Goal: Task Accomplishment & Management: Complete application form

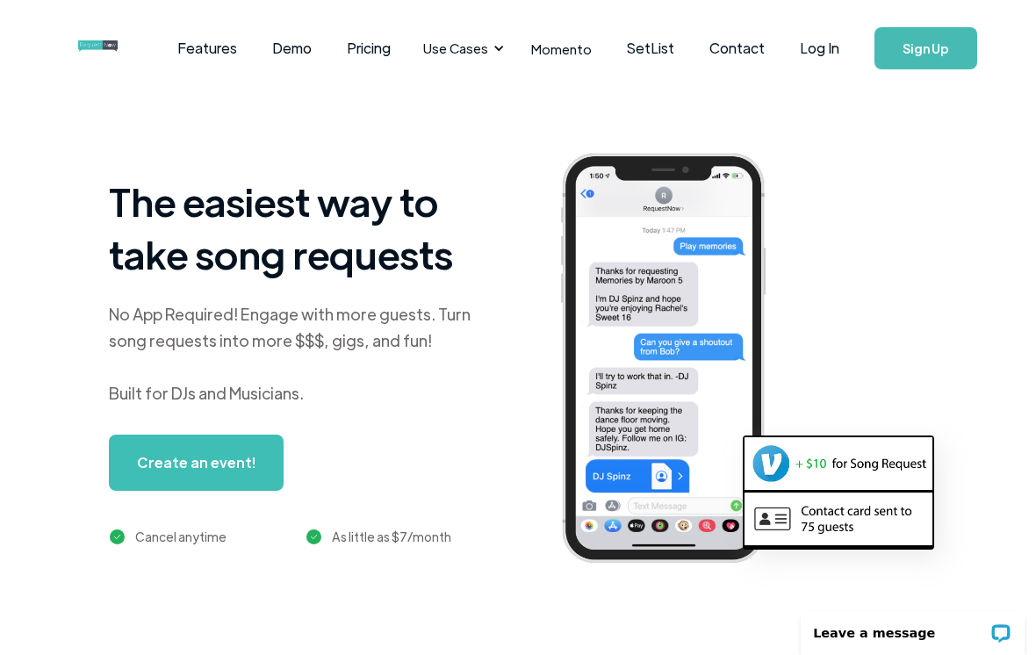
click at [820, 59] on link "Log In" at bounding box center [820, 48] width 75 height 61
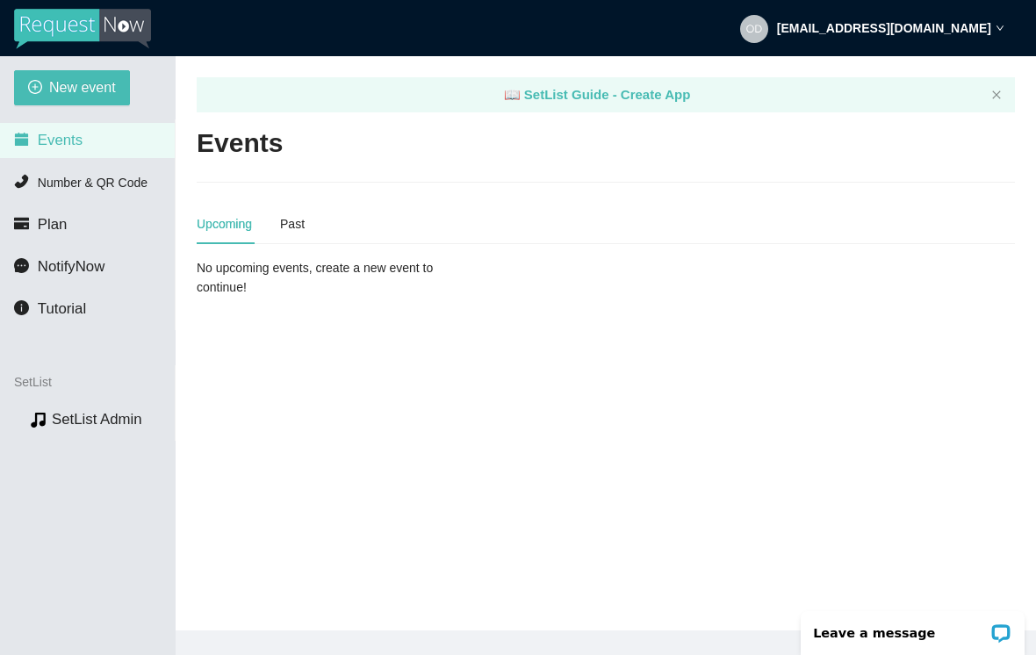
click at [78, 87] on span "New event" at bounding box center [82, 87] width 67 height 22
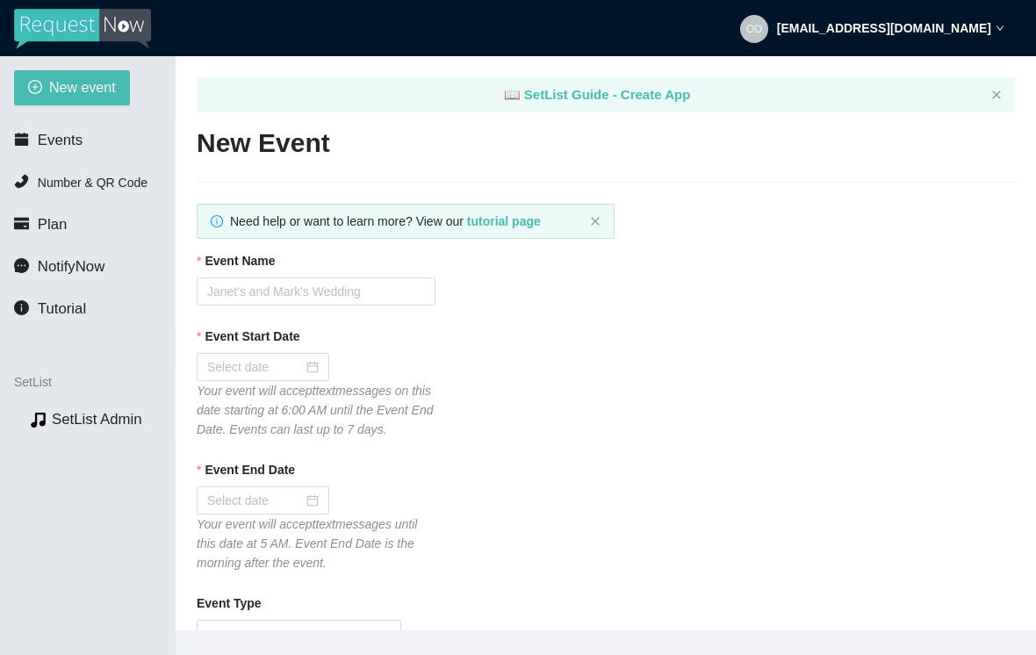
type textarea "Thanks for the request! I'll do my best to get to it. Tips appreciated: songtip…"
type textarea "Thank you so much for coming out last night. I hope to see you again down the r…"
click at [314, 296] on input "Event Name" at bounding box center [316, 292] width 239 height 28
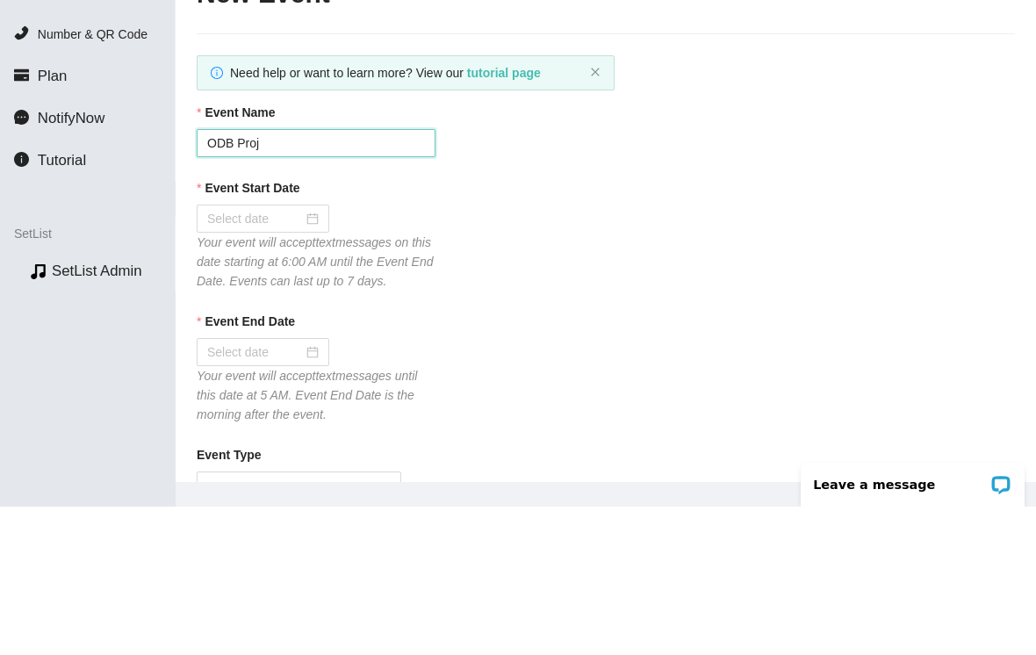
type input "ODB Proje"
type textarea "Thanks for the request! I'll do my best to get to it. Tips appreciated: songtip…"
type textarea "Thank you so much for coming out last night. I hope to see you again down the r…"
type input "ODB Project at Summer Village"
click at [310, 357] on div at bounding box center [263, 366] width 112 height 19
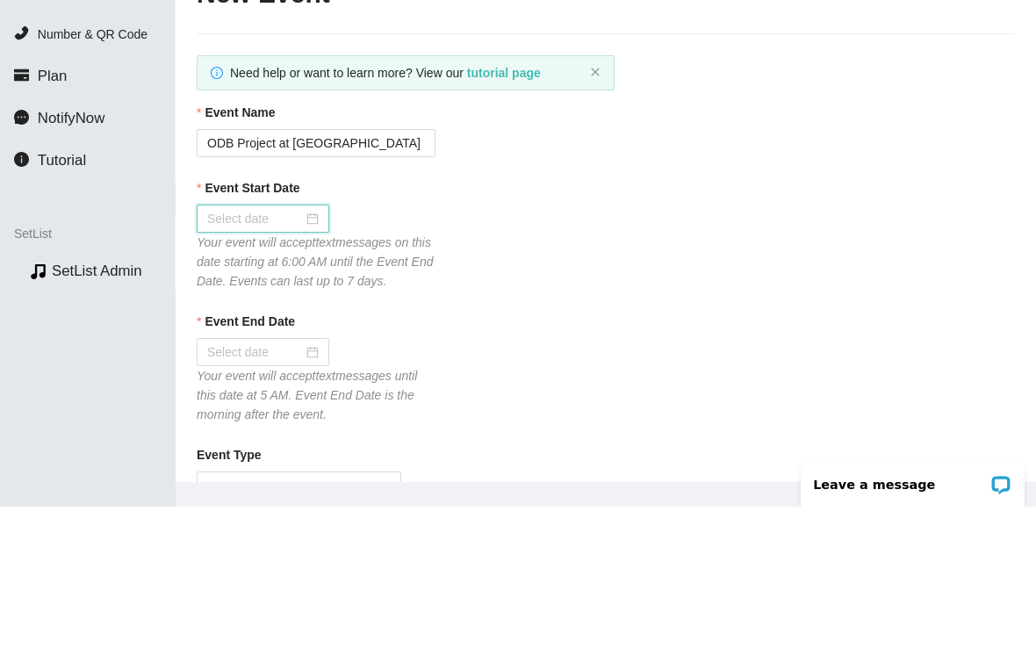
scroll to position [83, 0]
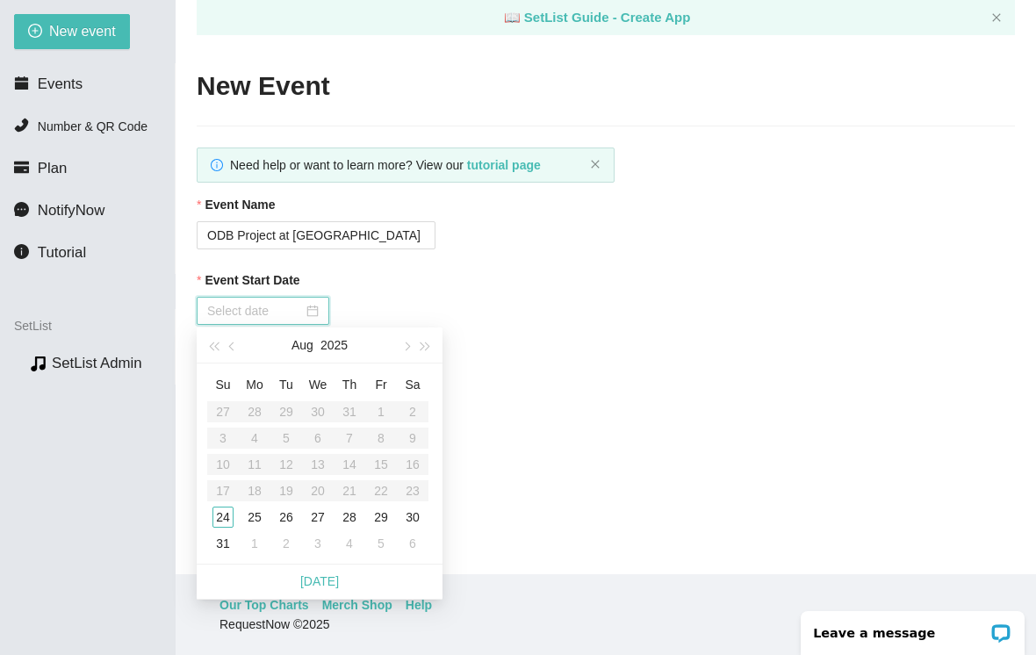
type input "08/24/2025"
click at [224, 507] on div "24" at bounding box center [223, 517] width 21 height 21
type input "08/25/2025"
type textarea "Thanks for the request! I'll do my best to get to it. Tips appreciated: songtip…"
type textarea "Thank you so much for coming out last night. I hope to see you again down the r…"
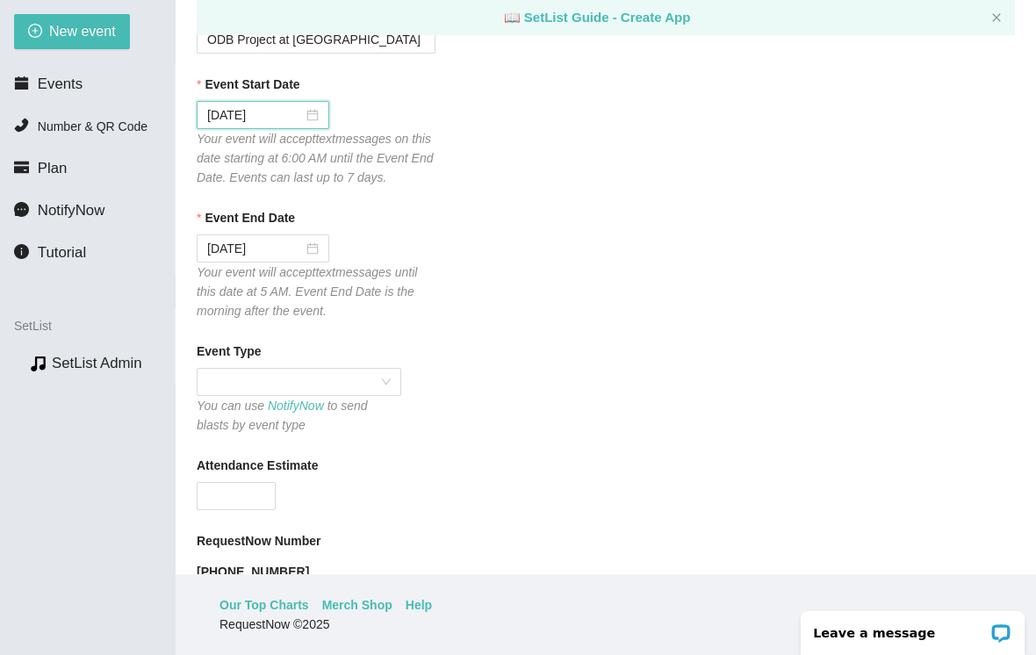
scroll to position [211, 0]
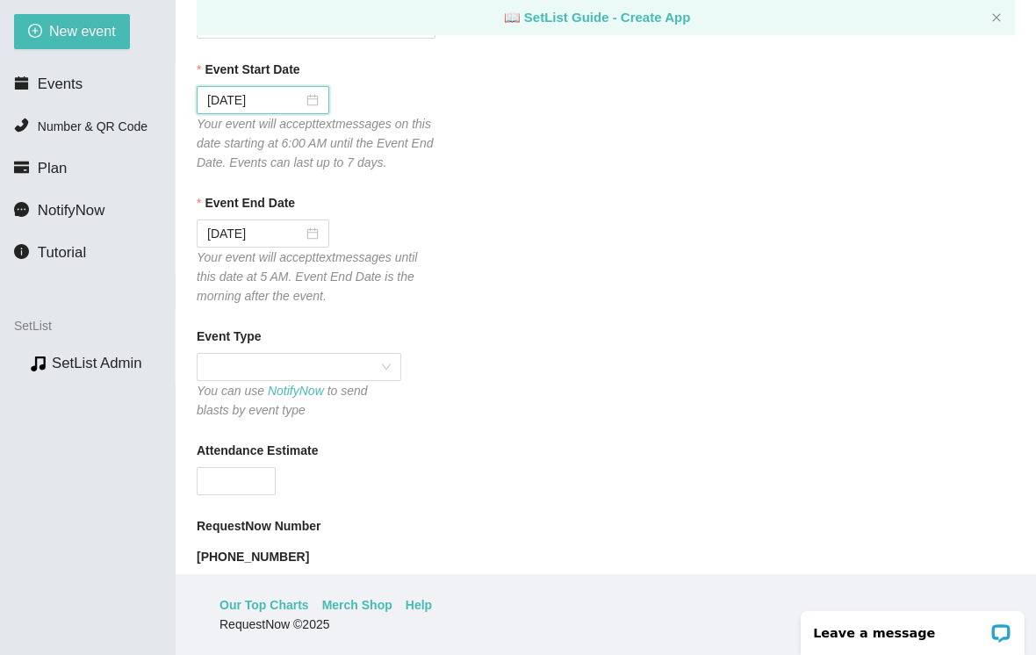
click at [298, 367] on span at bounding box center [299, 367] width 184 height 26
type textarea "Thanks for the request! I'll do my best to get to it. Tips appreciated: songtip…"
type textarea "Thank you so much for coming out last night. I hope to see you again down the r…"
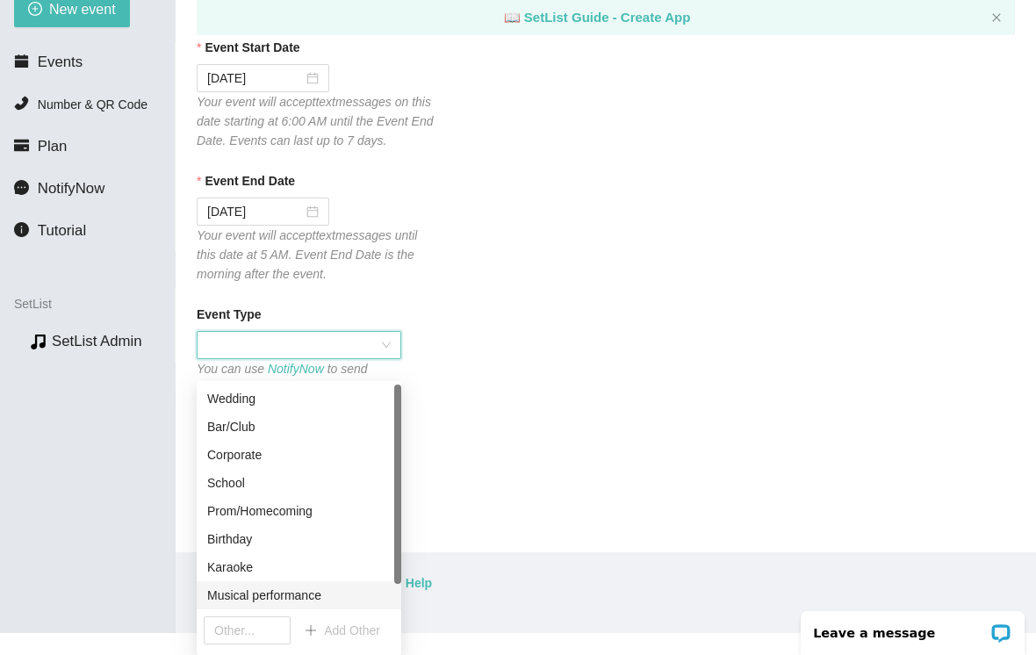
click at [300, 586] on div "Musical performance" at bounding box center [299, 595] width 184 height 19
type textarea "Thanks for the request! I'll do my best to get to it. Tips appreciated: songtip…"
type textarea "Thank you so much for coming out last night. I hope to see you again down the r…"
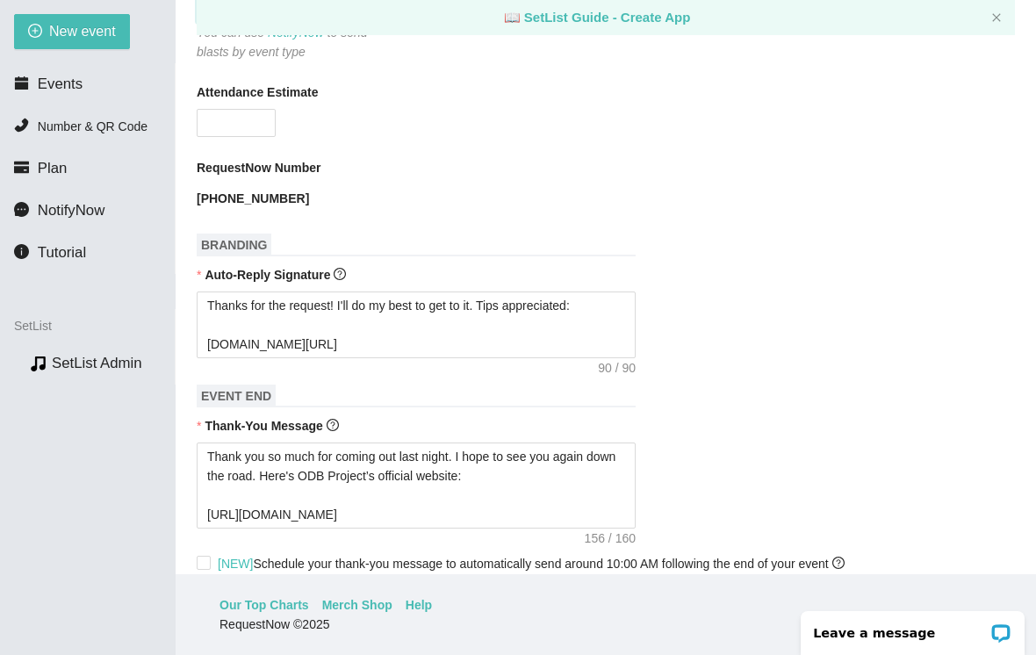
scroll to position [569, 0]
click at [259, 91] on b "Attendance Estimate" at bounding box center [257, 92] width 121 height 19
click at [259, 110] on input "Attendance Estimate" at bounding box center [236, 123] width 77 height 26
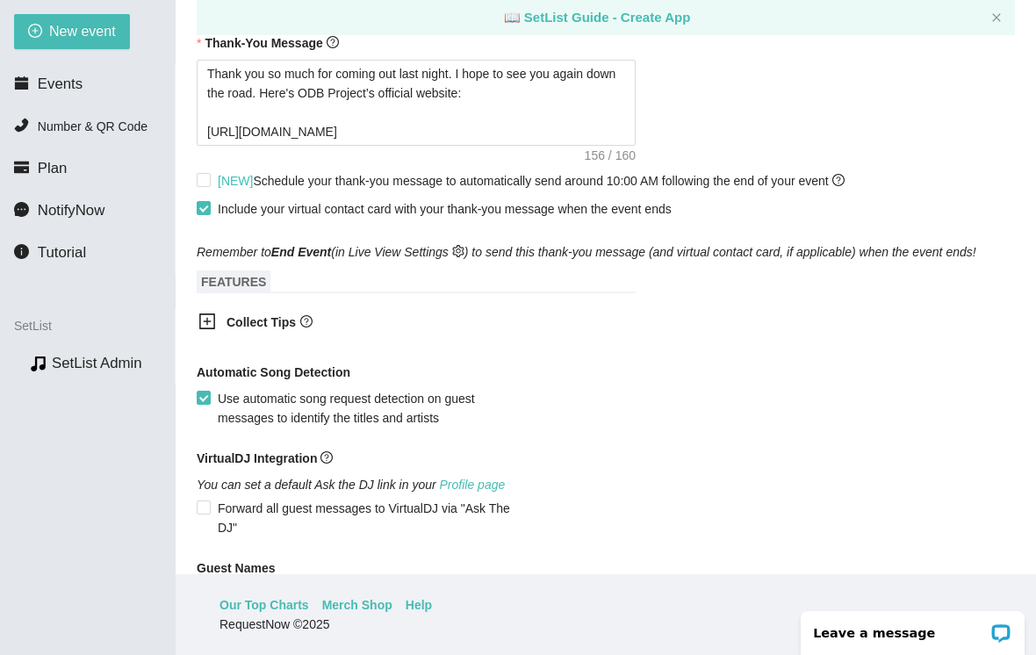
scroll to position [968, 0]
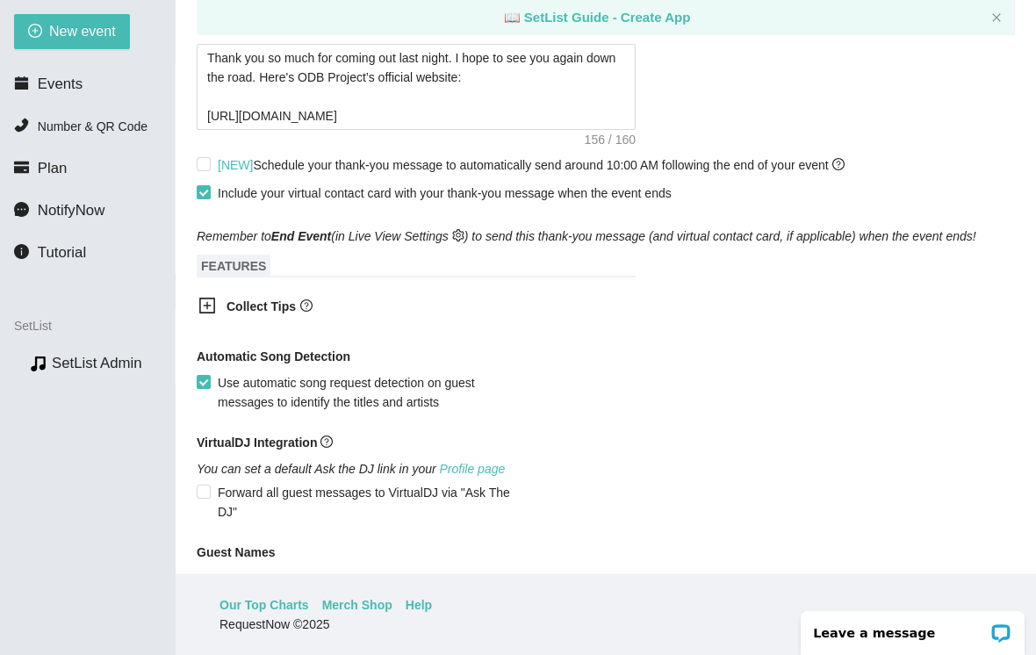
type input "100"
click at [202, 159] on input "[NEW] Schedule your thank-you message to automatically send around 10:00 AM fol…" at bounding box center [203, 163] width 12 height 12
checkbox input "true"
type textarea "Thanks for the request! I'll do my best to get to it. Tips appreciated: songtip…"
type textarea "Thank you so much for coming out last night. I hope to see you again down the r…"
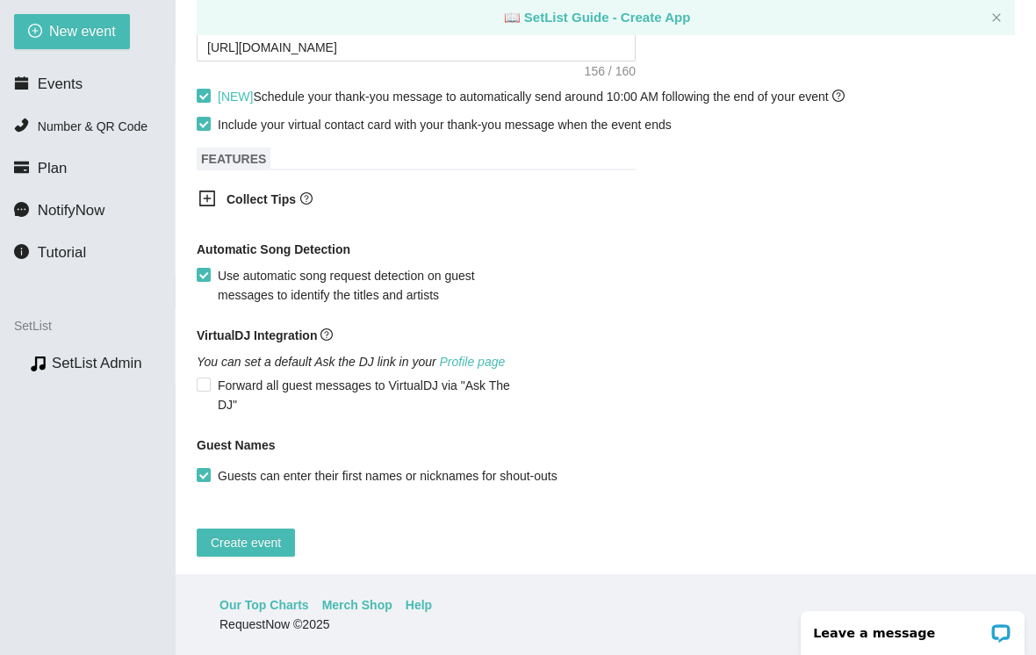
scroll to position [1036, 0]
click at [217, 194] on div at bounding box center [213, 201] width 28 height 22
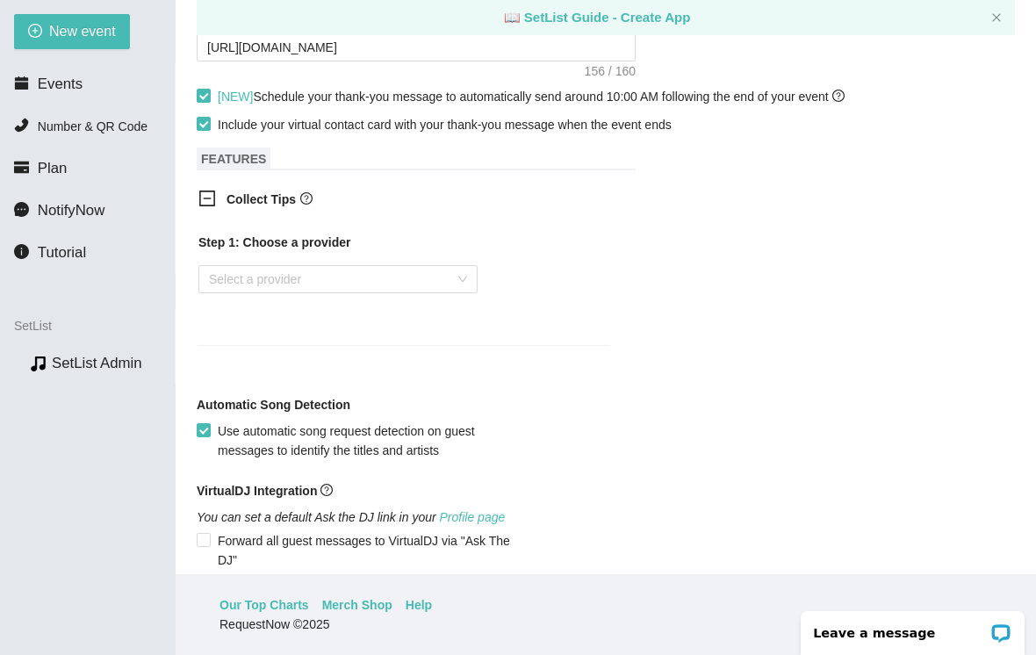
click at [286, 275] on input "search" at bounding box center [332, 279] width 246 height 26
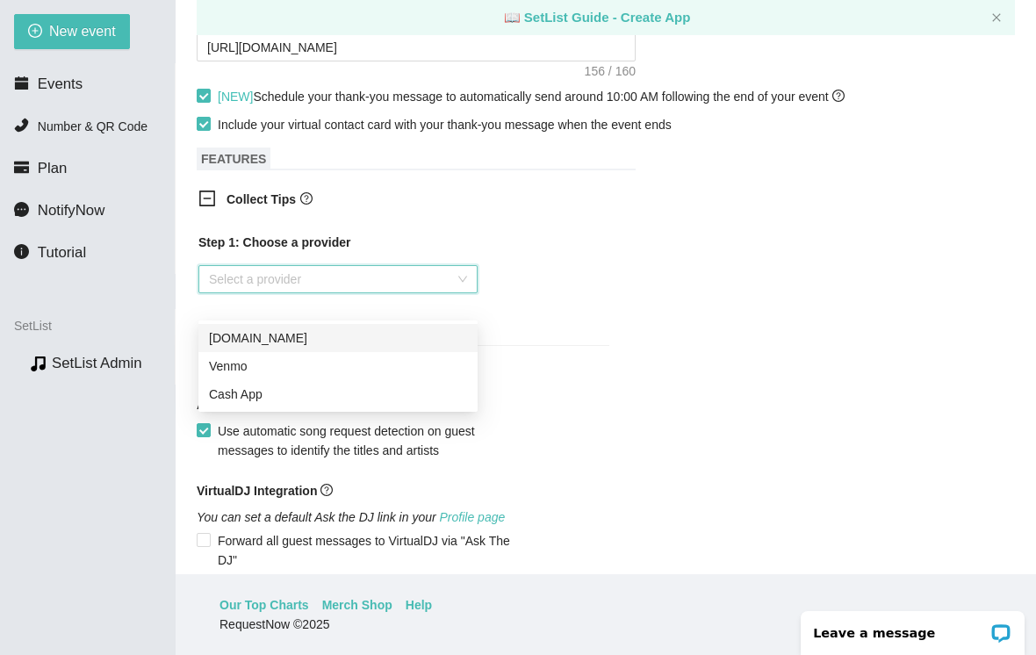
click at [249, 357] on div "Venmo" at bounding box center [338, 366] width 258 height 19
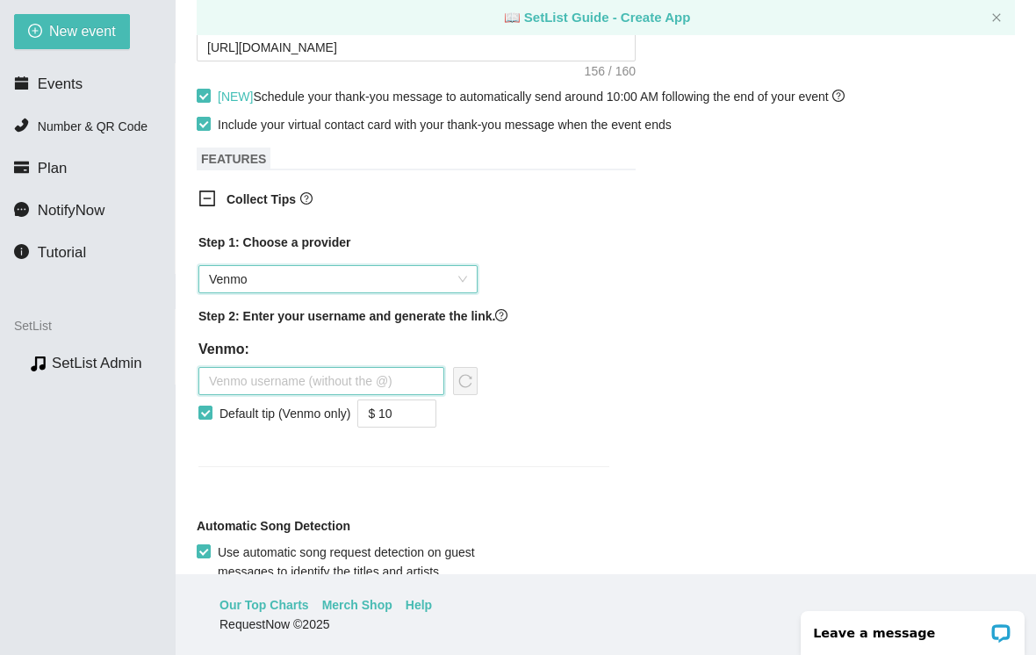
click at [289, 379] on input "text" at bounding box center [322, 381] width 246 height 28
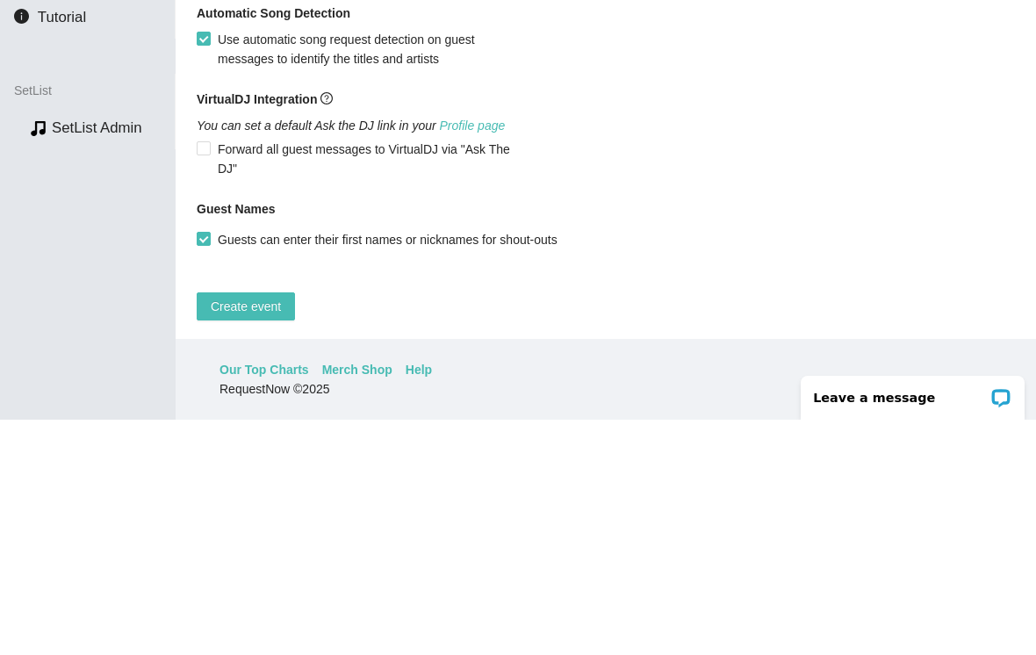
scroll to position [1313, 0]
type input "Michael-Dion-4"
click at [722, 326] on div "VirtualDJ Integration You can set a default Ask the DJ link in your Profile pag…" at bounding box center [606, 370] width 819 height 89
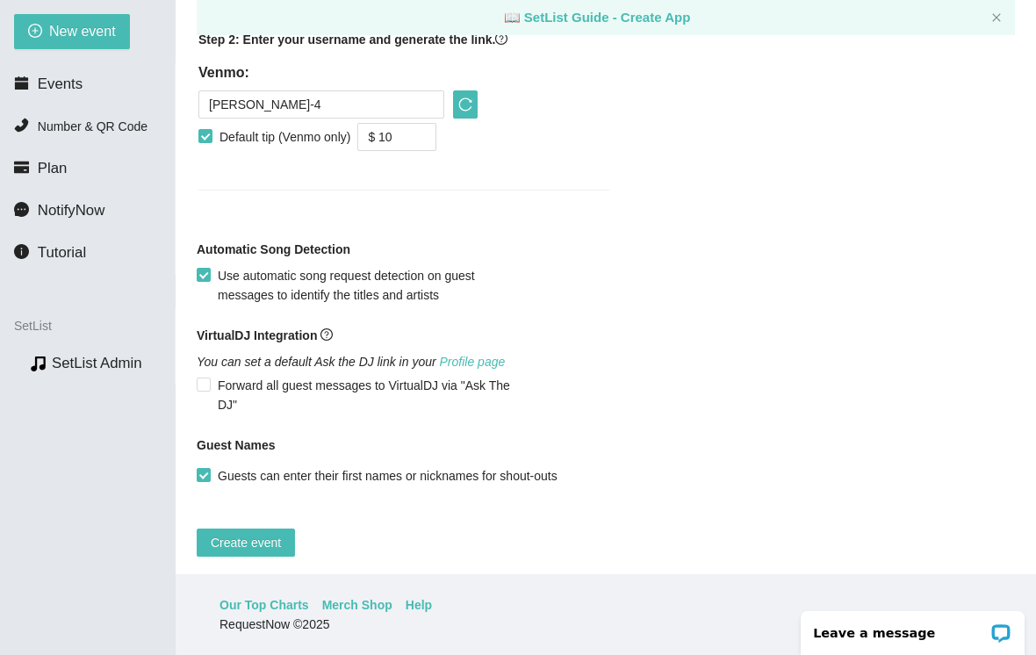
click at [256, 536] on span "Create event" at bounding box center [246, 542] width 70 height 19
type textarea "Thanks for the request! I'll do my best to get to it. Tips appreciated: songtip…"
type textarea "Thank you so much for coming out last night. I hope to see you again down the r…"
type textarea "Thanks for the request! I'll do my best to get to it. Tips appreciated: songtip…"
type textarea "Thank you so much for coming out last night. I hope to see you again down the r…"
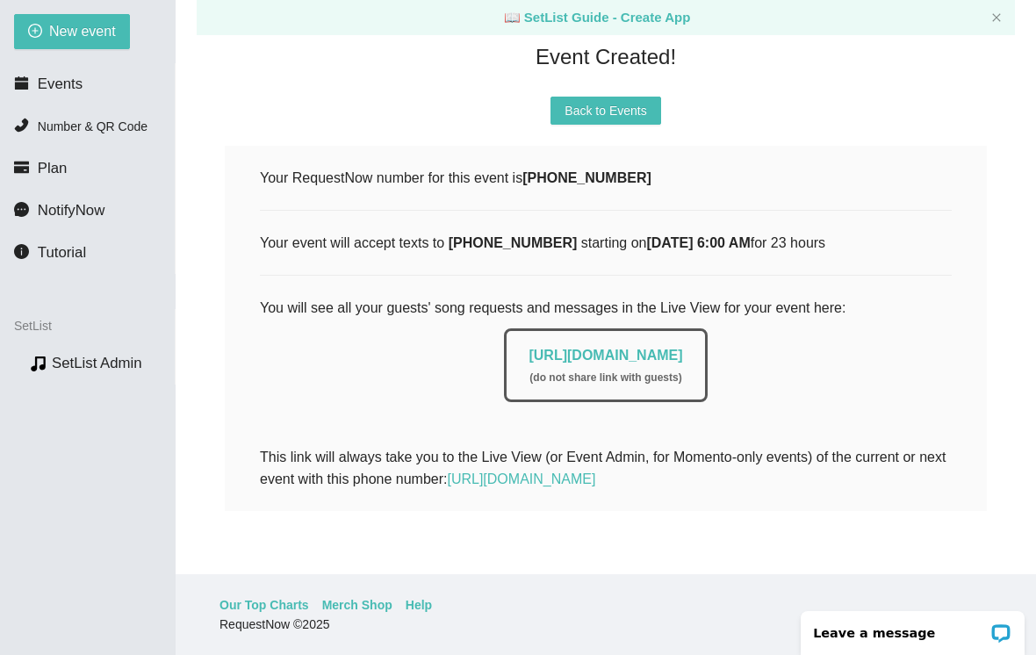
scroll to position [128, 0]
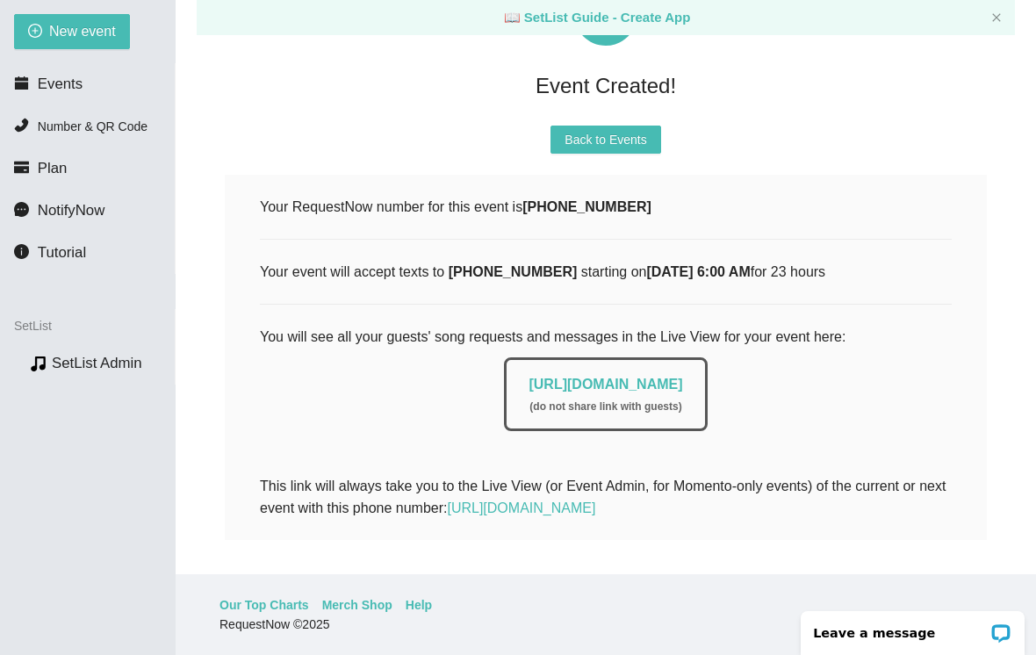
click at [601, 130] on span "Back to Events" at bounding box center [606, 139] width 82 height 19
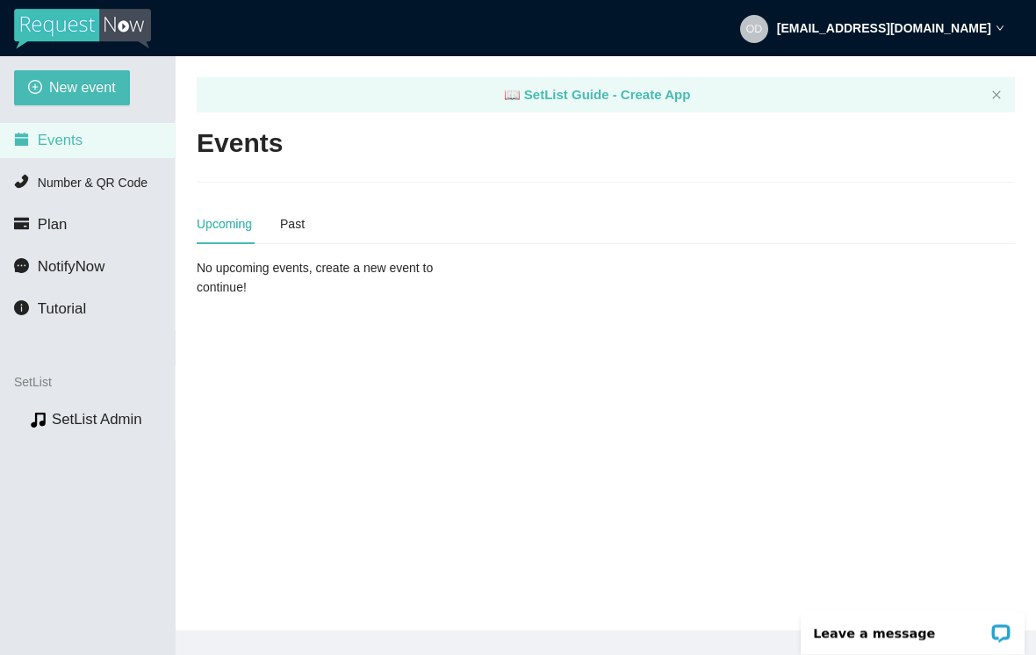
click at [79, 146] on span "Events" at bounding box center [60, 140] width 45 height 17
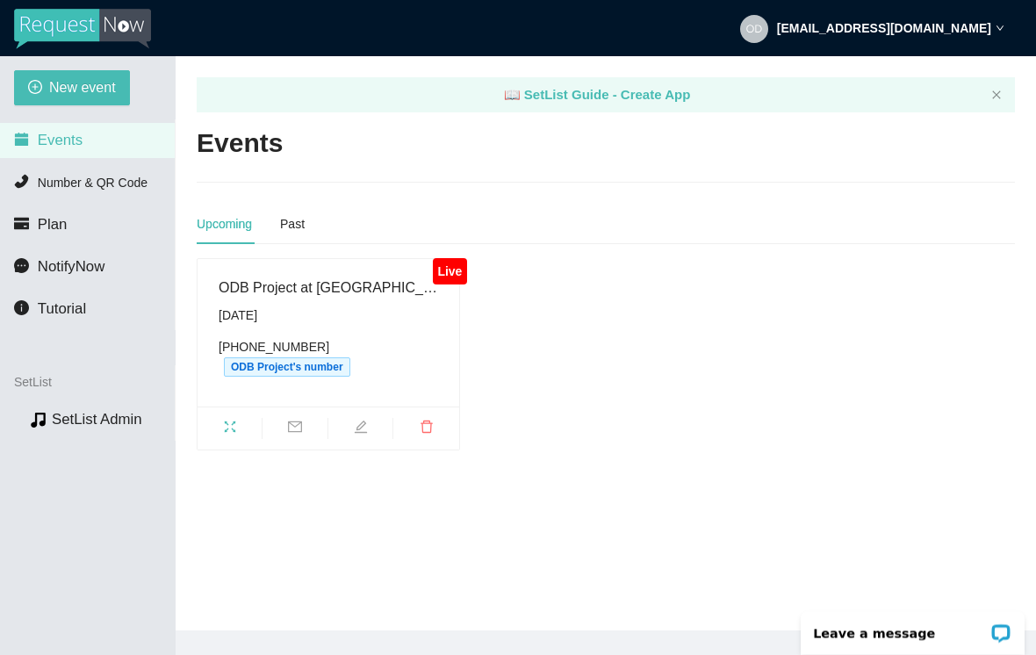
click at [227, 414] on ul at bounding box center [329, 428] width 262 height 43
click at [238, 420] on span "fullscreen" at bounding box center [230, 429] width 64 height 19
